Goal: Transaction & Acquisition: Purchase product/service

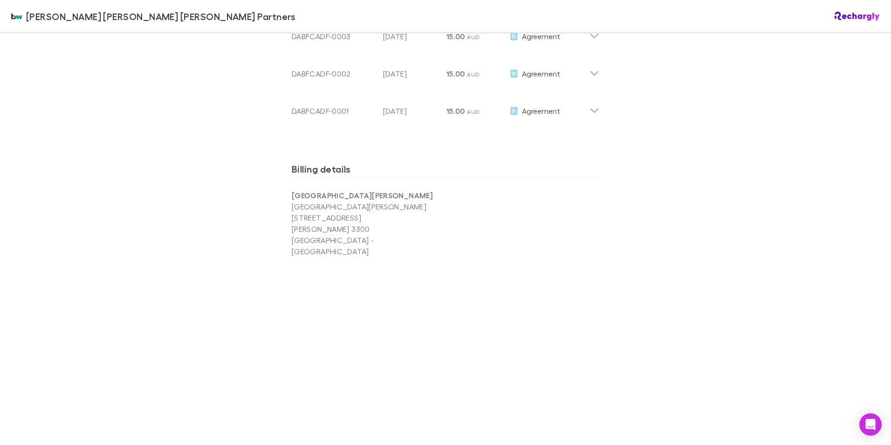
scroll to position [886, 0]
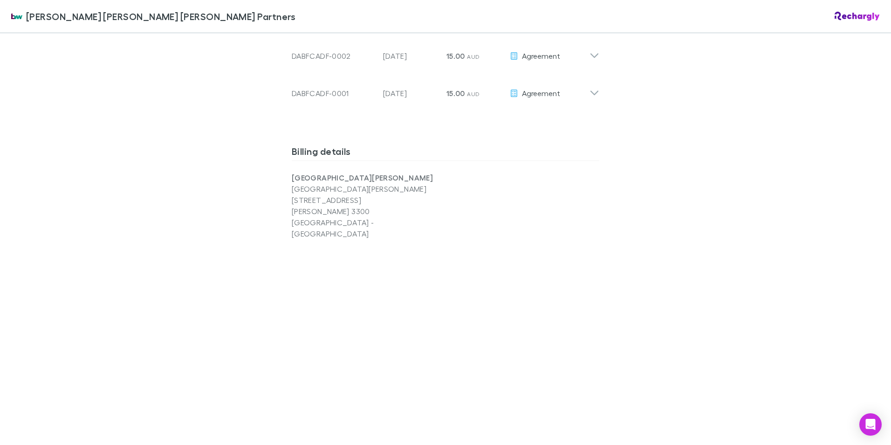
click at [431, 239] on div at bounding box center [446, 352] width 308 height 226
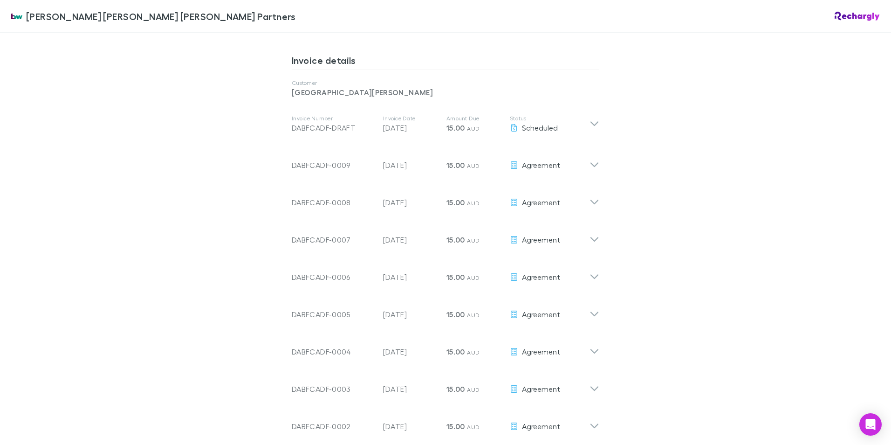
scroll to position [466, 0]
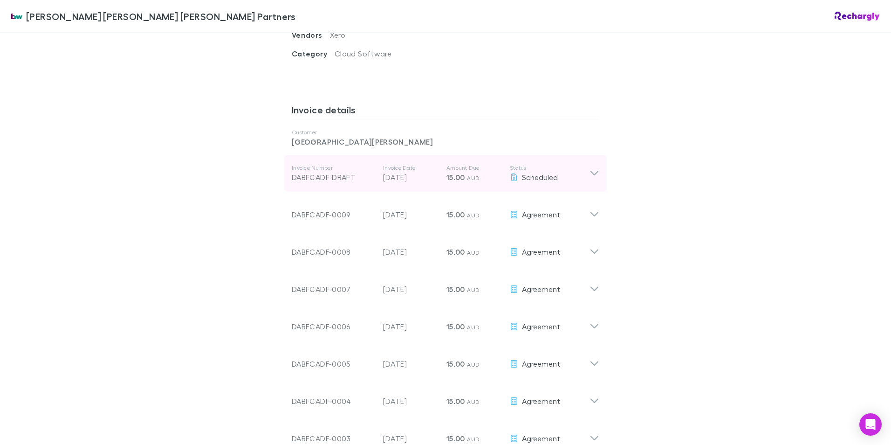
click at [594, 168] on icon at bounding box center [595, 173] width 10 height 11
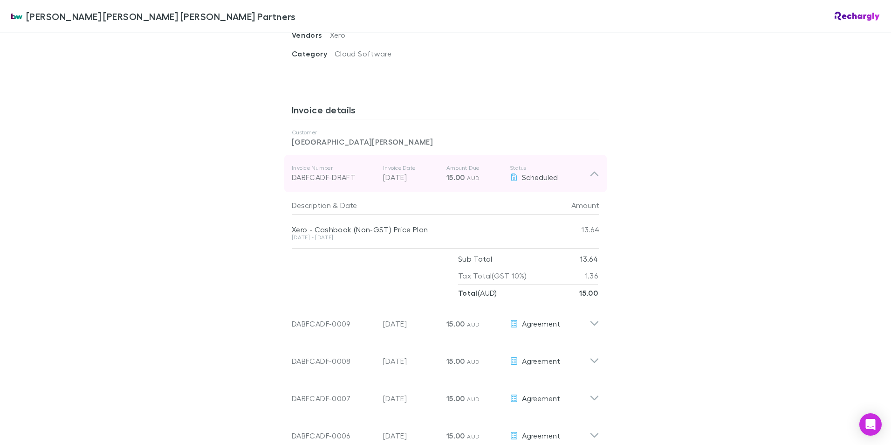
click at [598, 155] on div "Invoice Number DABFCADF-DRAFT Invoice Date 15 Aug 2025 Amount Due 15.00 AUD Sta…" at bounding box center [445, 173] width 323 height 37
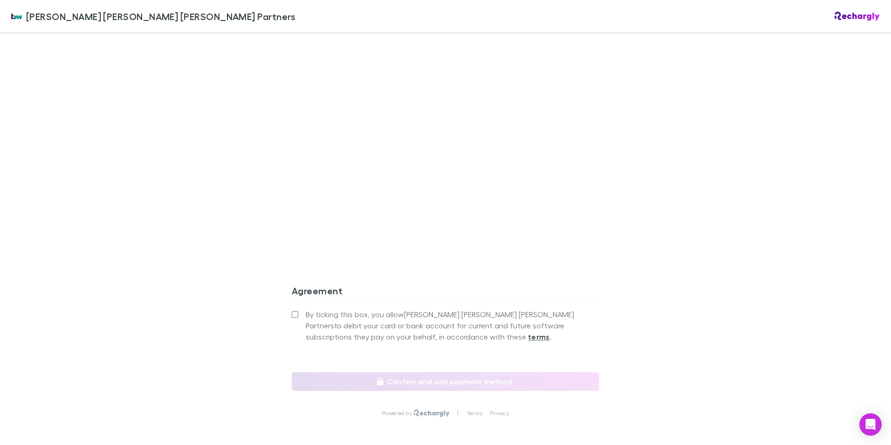
scroll to position [1107, 0]
click at [292, 305] on label "By ticking this box, you allow Brewster Walsh Waters Partners to debit your car…" at bounding box center [446, 322] width 308 height 34
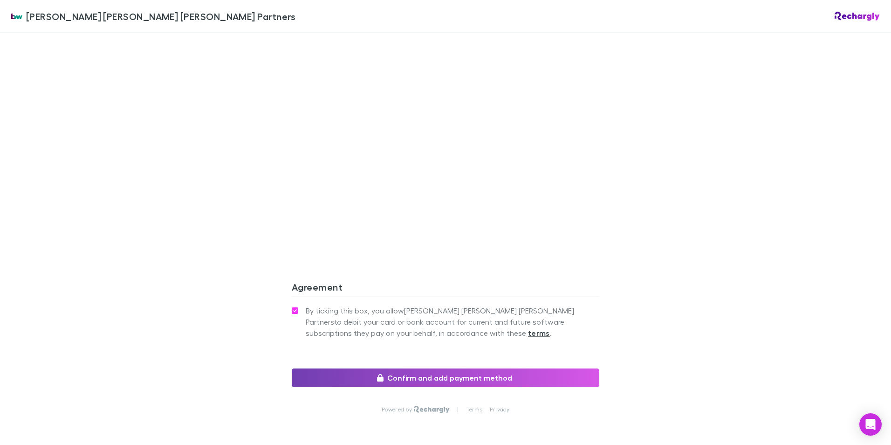
click at [344, 368] on button "Confirm and add payment method" at bounding box center [446, 377] width 308 height 19
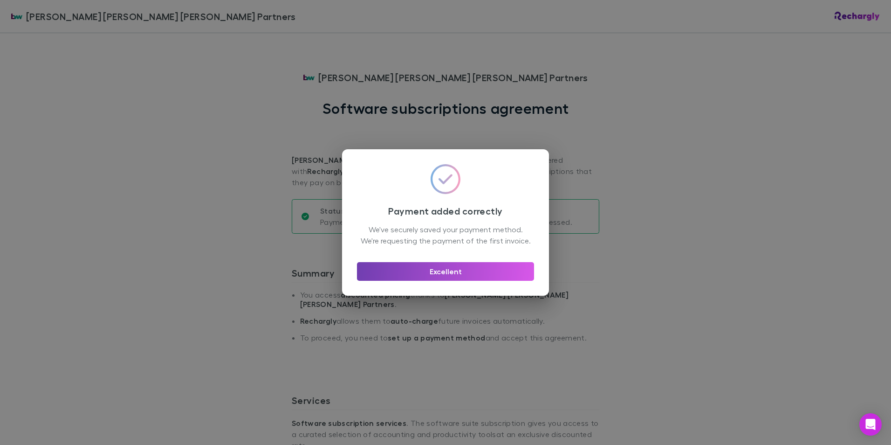
click at [446, 279] on button "Excellent" at bounding box center [445, 271] width 177 height 19
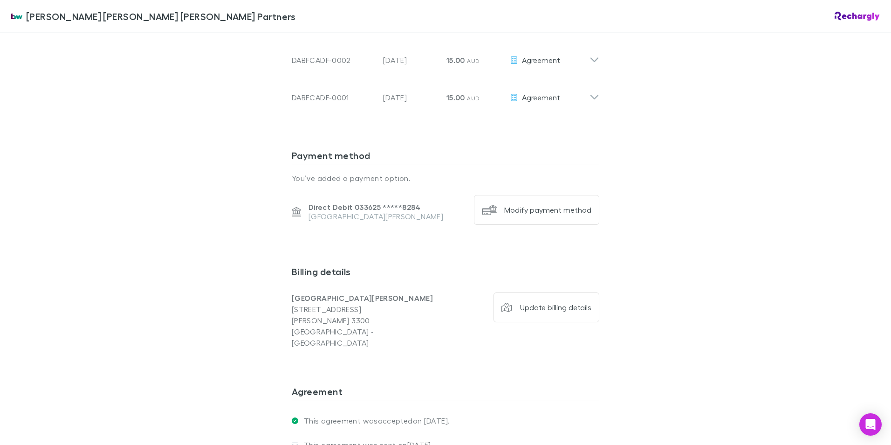
scroll to position [951, 0]
